Goal: Transaction & Acquisition: Download file/media

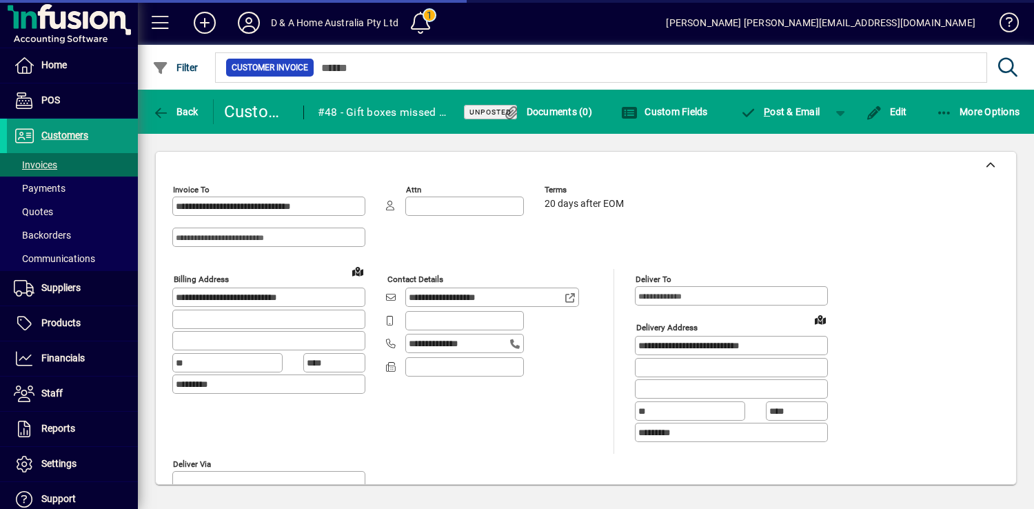
scroll to position [448, 0]
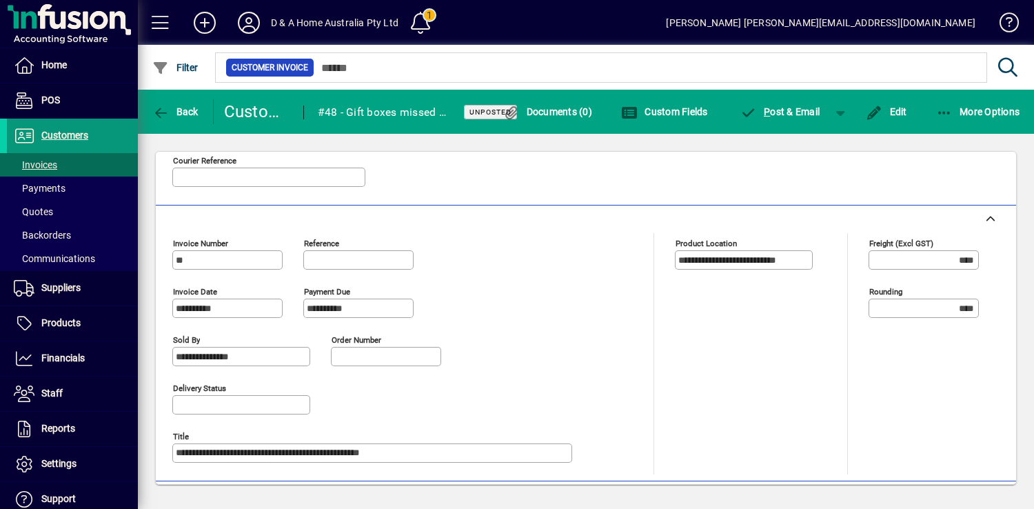
click at [57, 135] on span "Customers" at bounding box center [64, 135] width 47 height 11
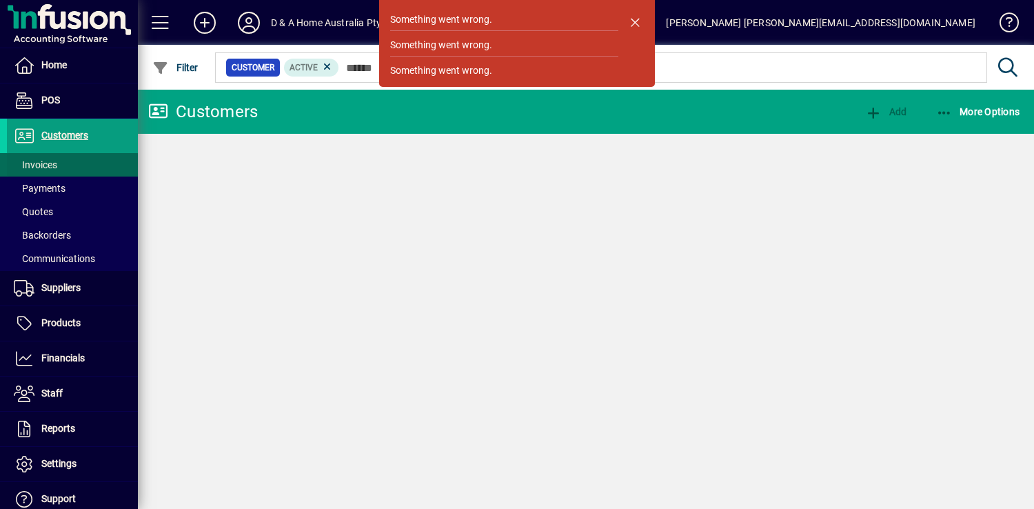
click at [68, 166] on span at bounding box center [72, 164] width 131 height 33
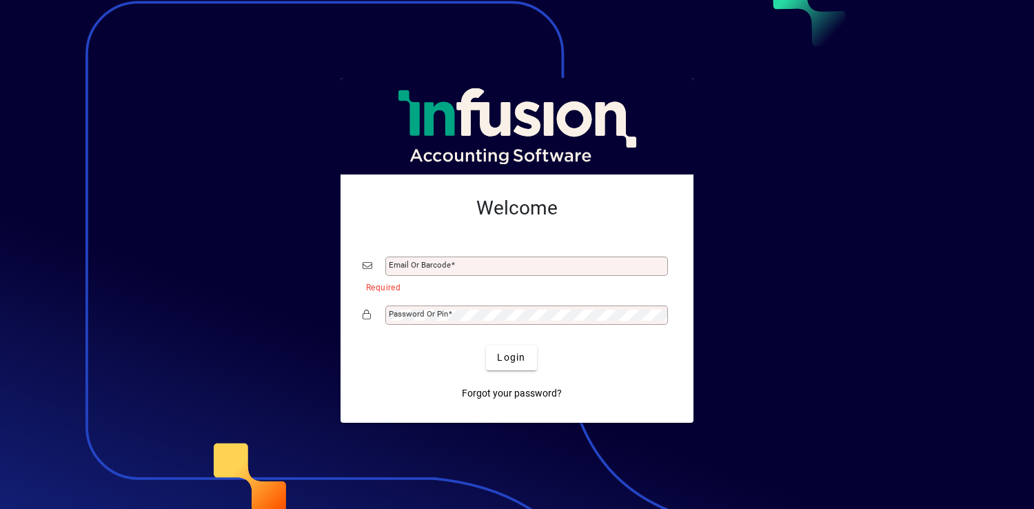
type input "**********"
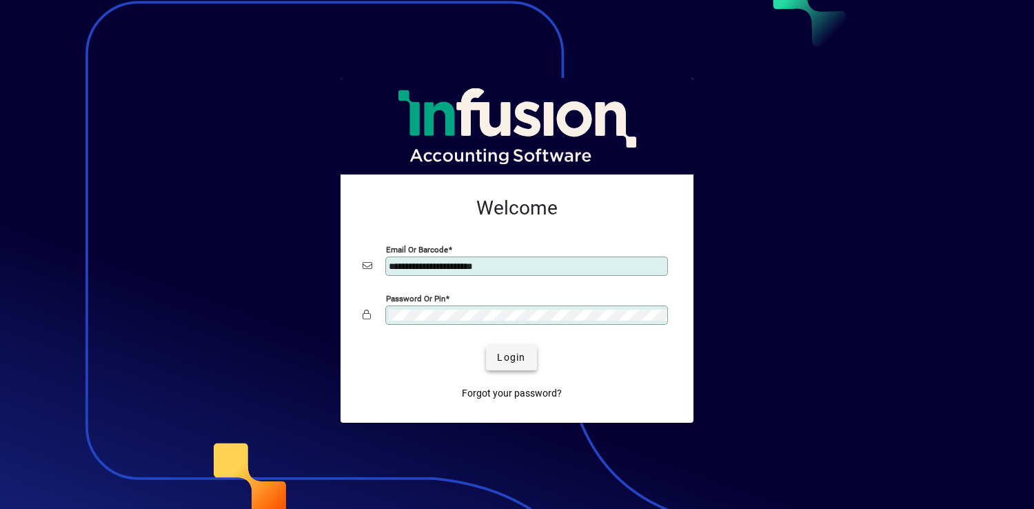
click at [531, 356] on span "submit" at bounding box center [511, 357] width 50 height 33
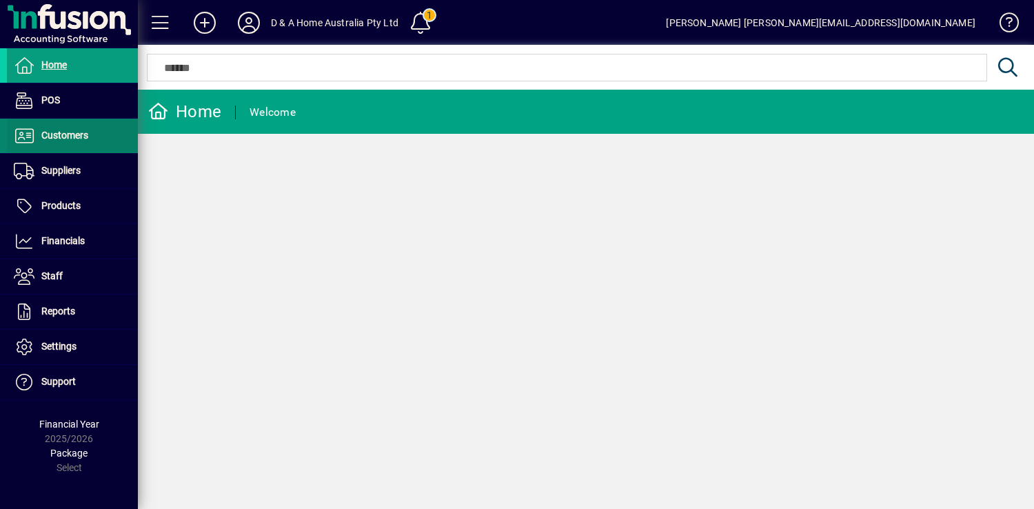
click at [102, 144] on span at bounding box center [72, 135] width 131 height 33
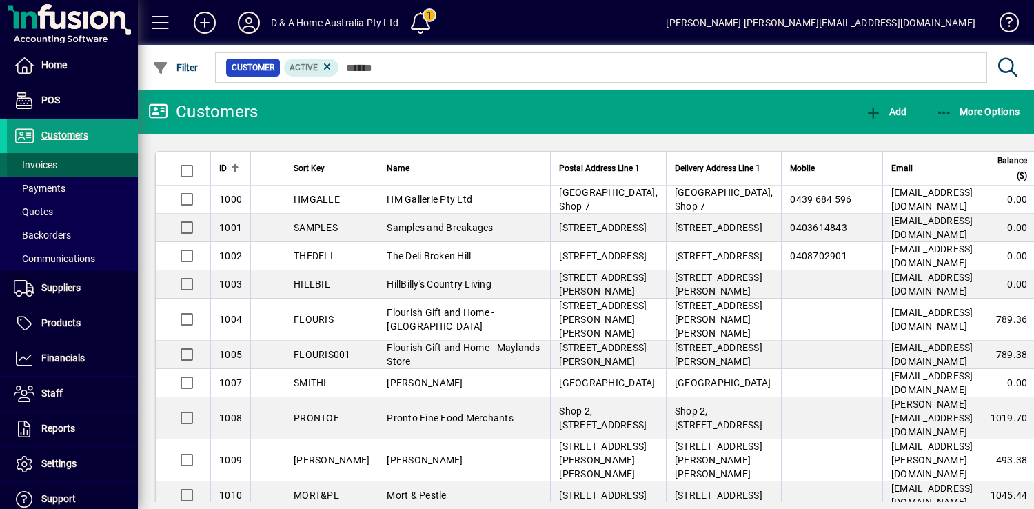
click at [81, 168] on span at bounding box center [72, 164] width 131 height 33
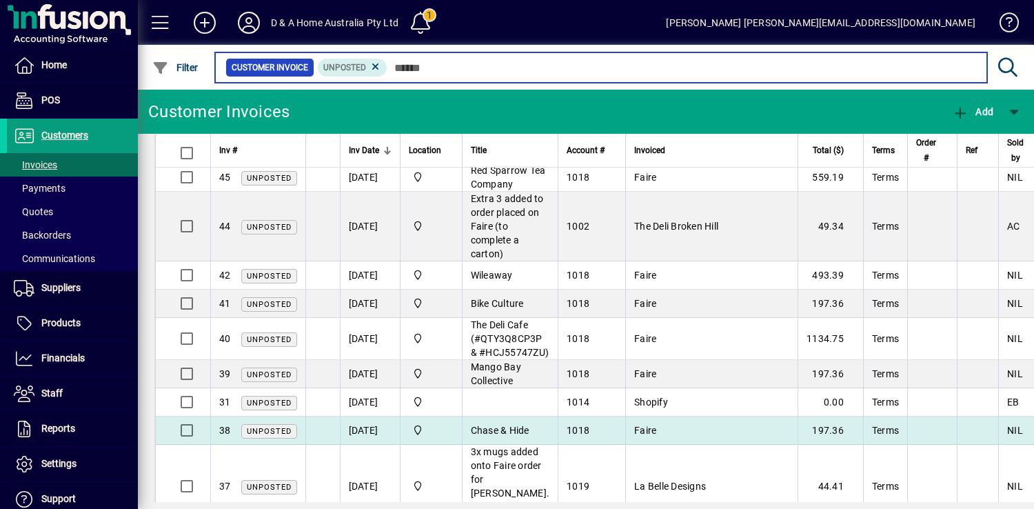
scroll to position [182, 0]
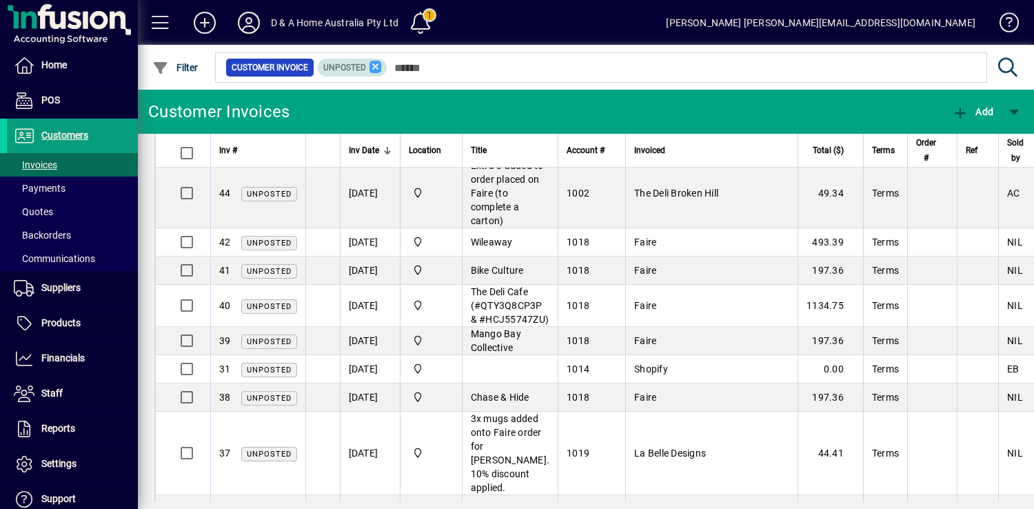
click at [378, 71] on icon at bounding box center [376, 67] width 12 height 12
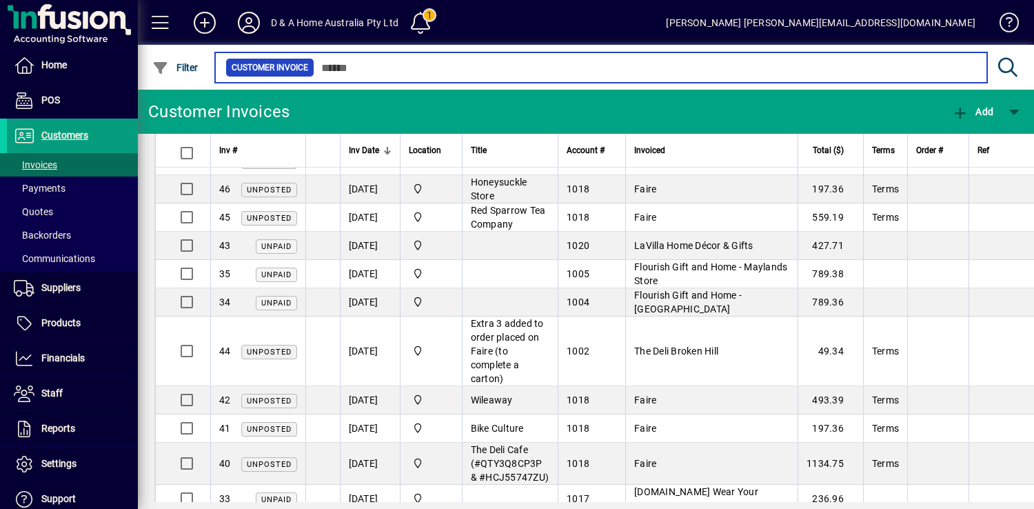
scroll to position [105, 0]
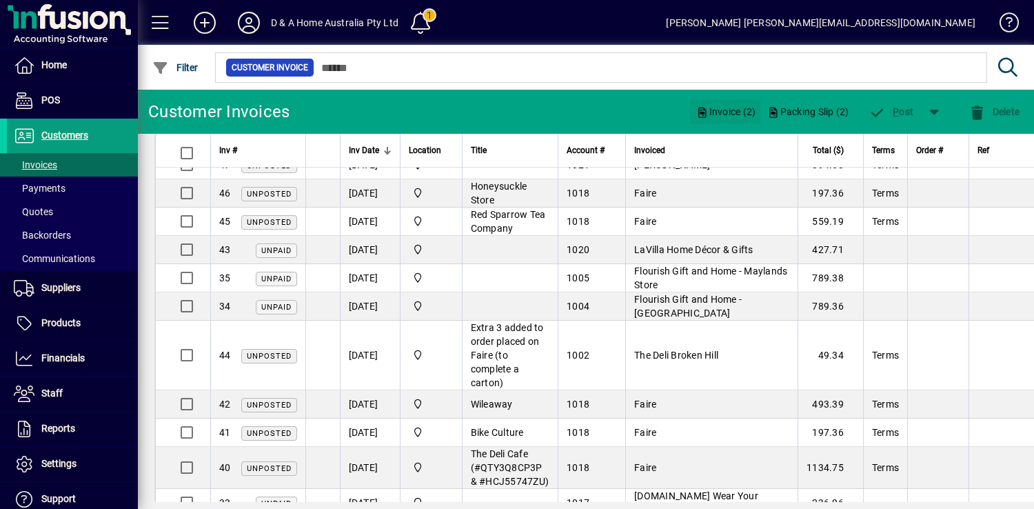
click at [737, 113] on span "Invoice (2)" at bounding box center [726, 112] width 60 height 22
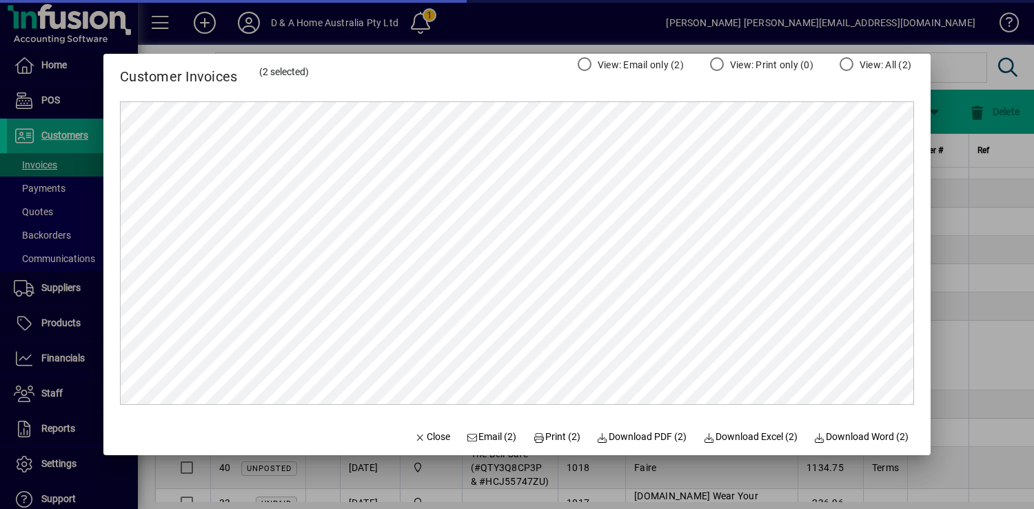
scroll to position [0, 0]
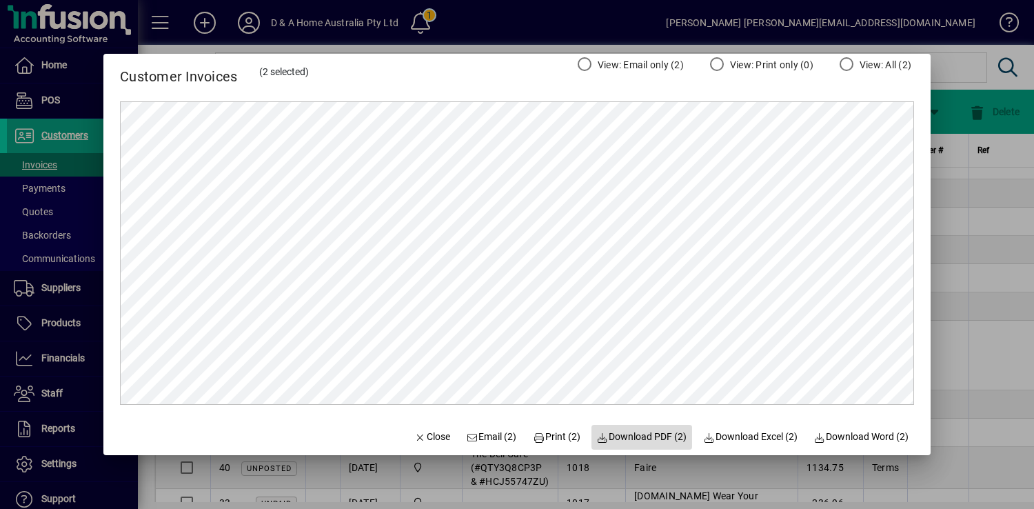
click at [637, 437] on span "Download PDF (2)" at bounding box center [642, 437] width 90 height 14
click at [649, 438] on span "Download PDF (2)" at bounding box center [642, 437] width 90 height 14
